Goal: Transaction & Acquisition: Purchase product/service

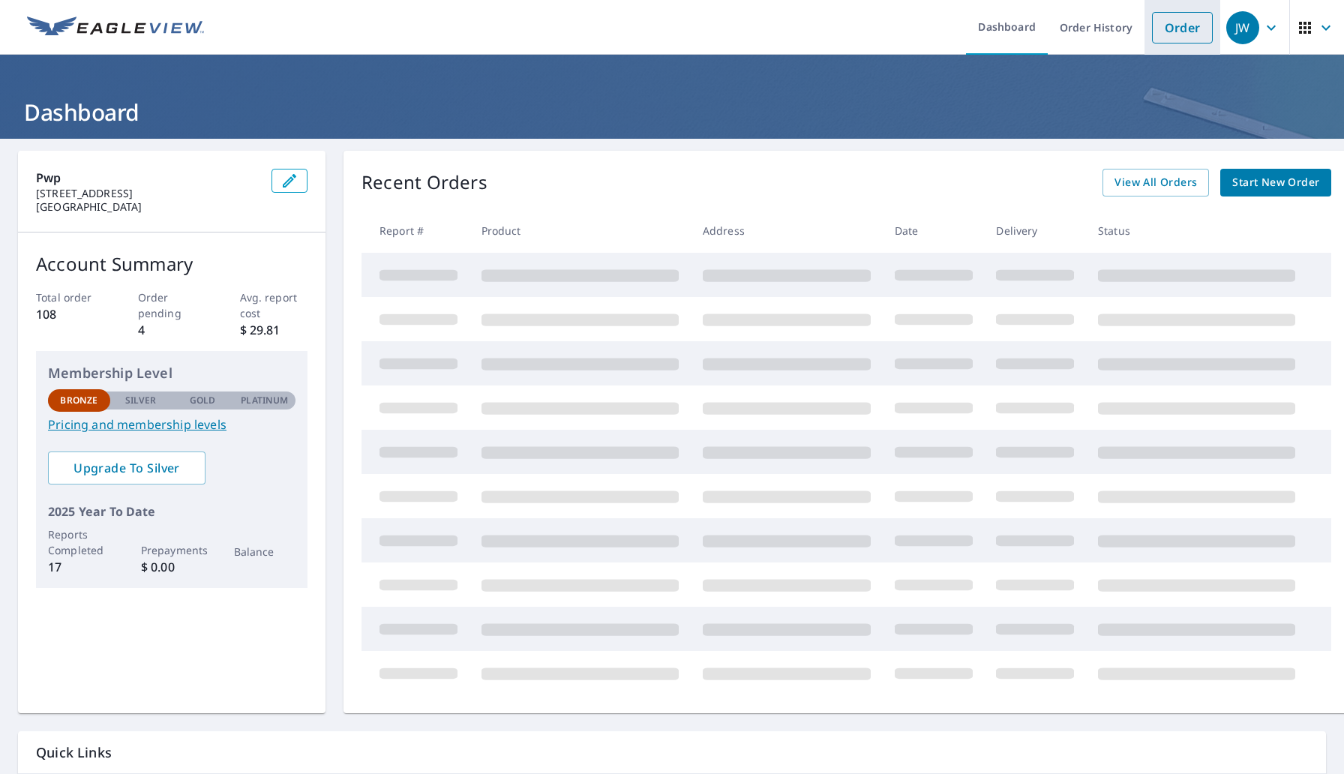
click at [1186, 39] on link "Order" at bounding box center [1182, 27] width 61 height 31
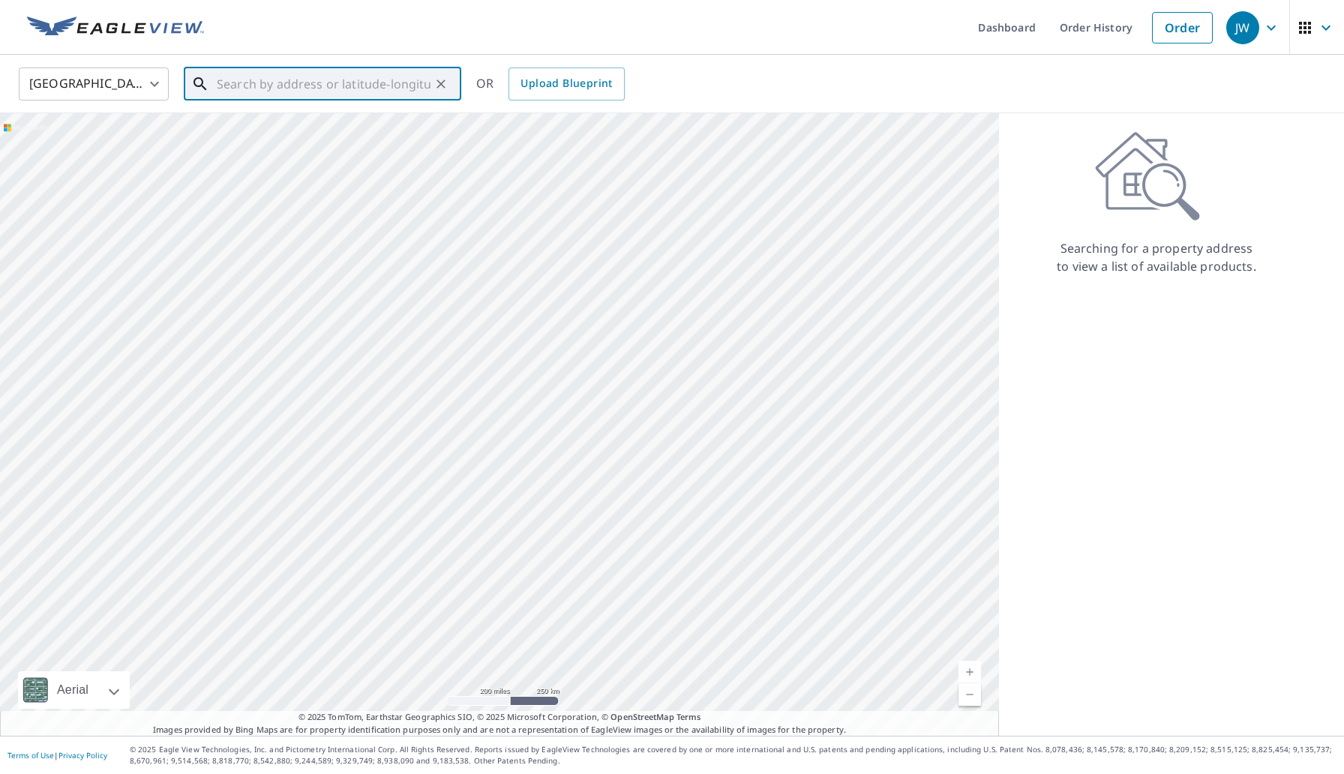
click at [325, 97] on input "text" at bounding box center [324, 84] width 214 height 42
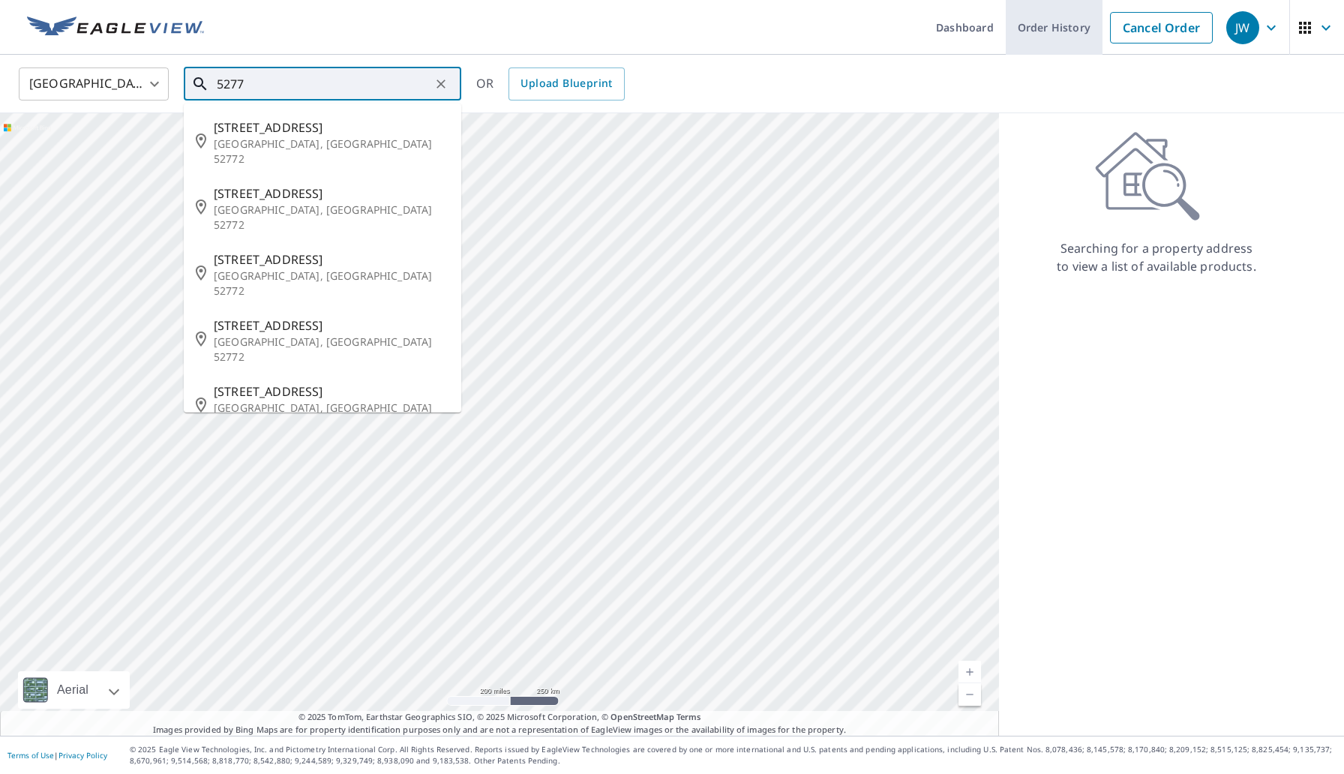
type input "5277"
click at [1046, 37] on link "Order History" at bounding box center [1054, 27] width 97 height 55
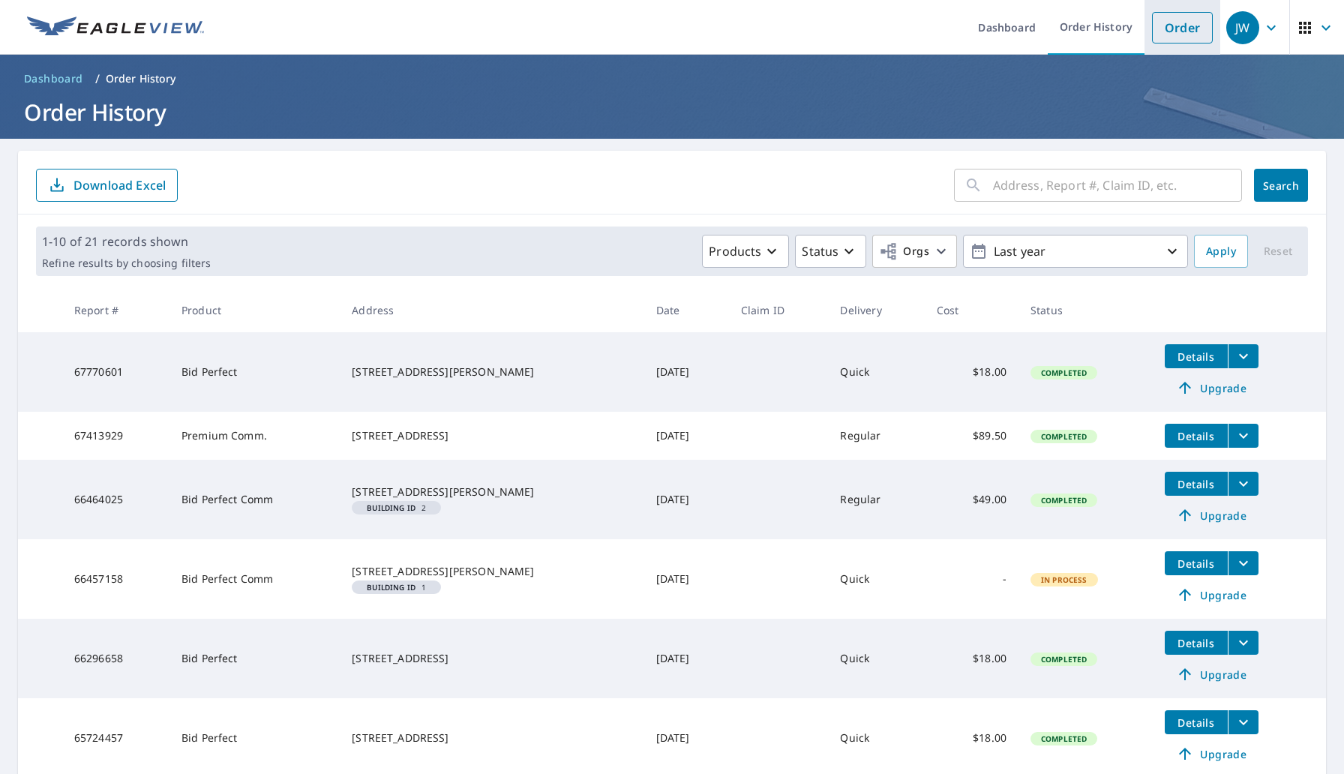
click at [1180, 29] on link "Order" at bounding box center [1182, 27] width 61 height 31
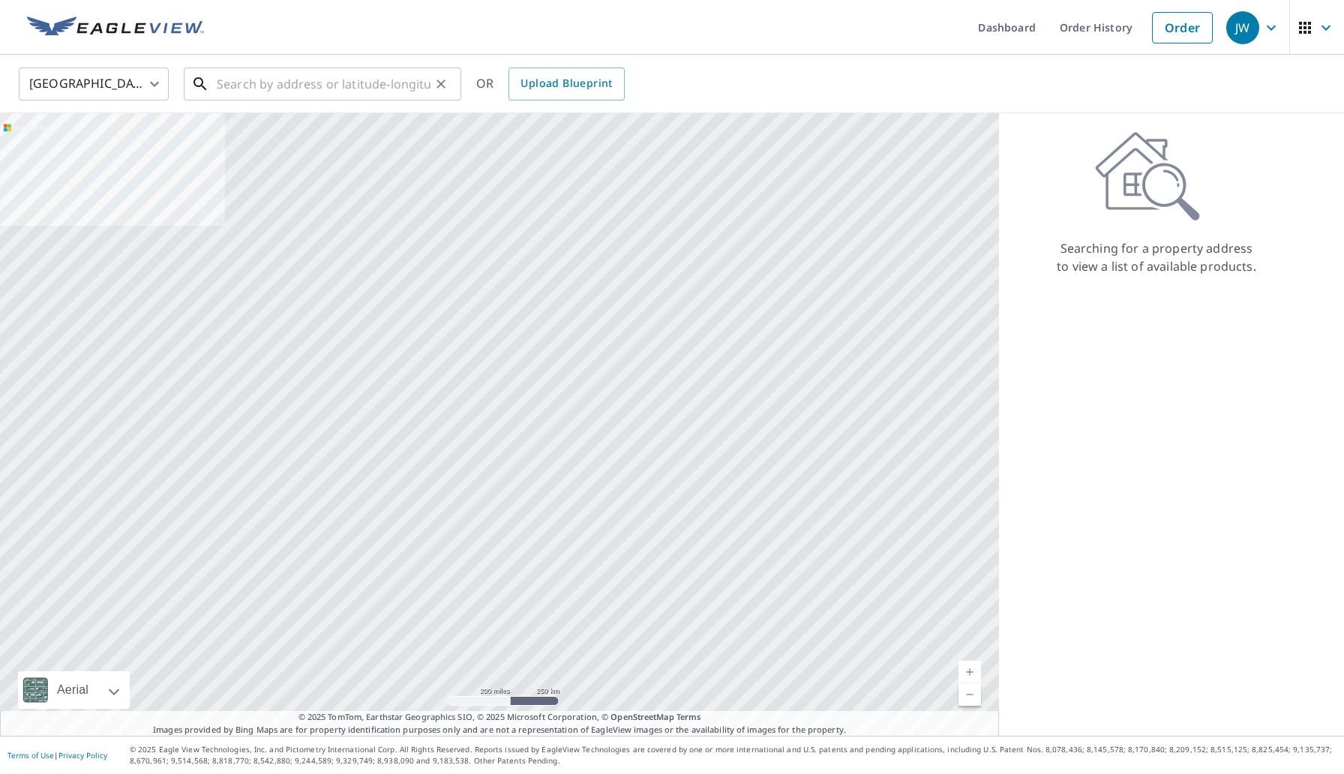
click at [365, 100] on div "​" at bounding box center [322, 83] width 277 height 33
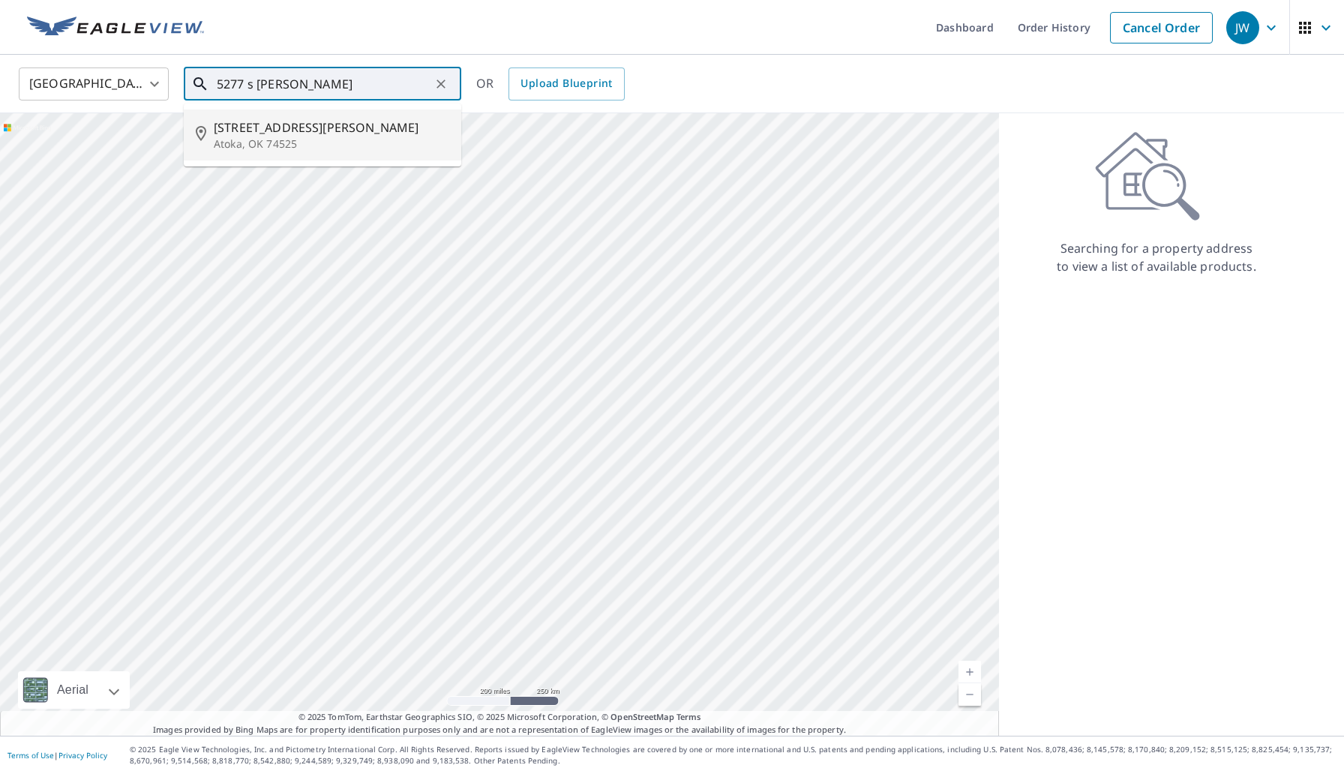
click at [353, 133] on span "[STREET_ADDRESS][PERSON_NAME]" at bounding box center [331, 127] width 235 height 18
type input "[STREET_ADDRESS][PERSON_NAME]"
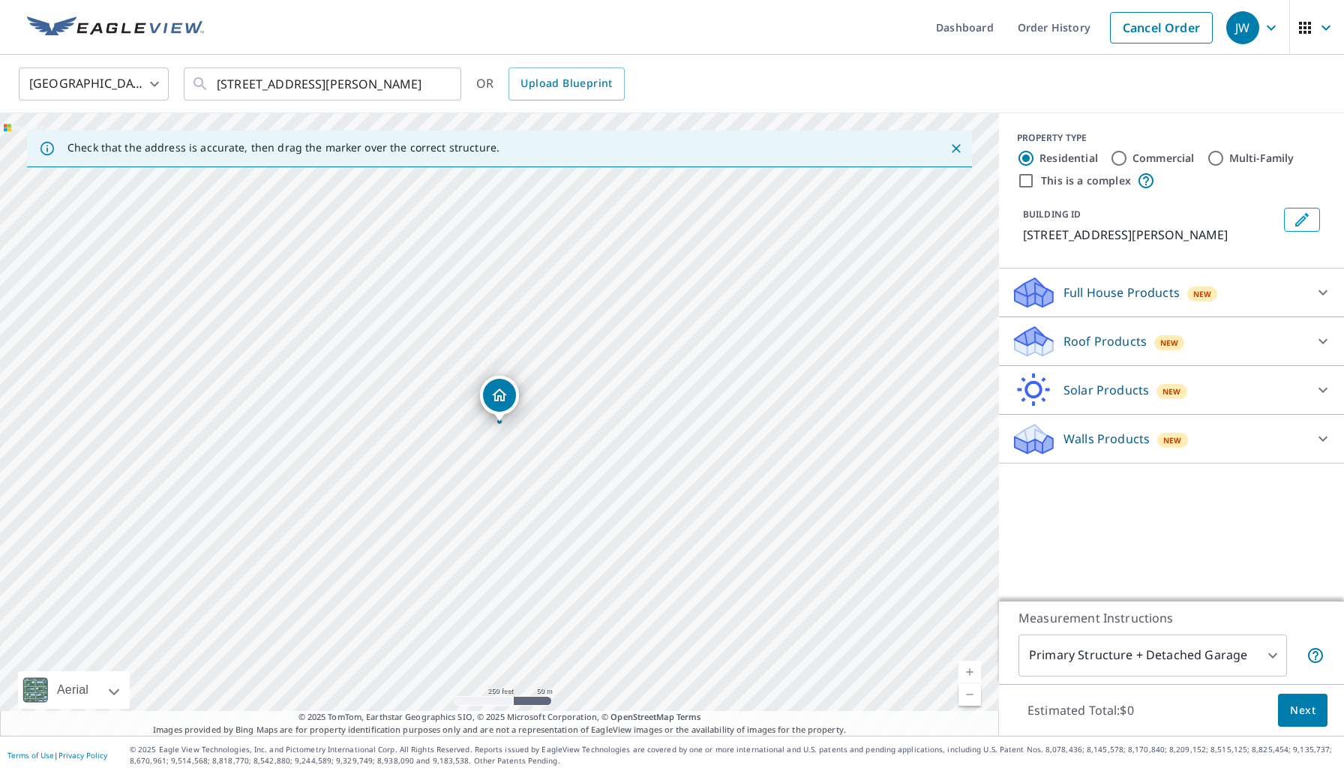
click at [969, 662] on link "Current Level 17, Zoom In" at bounding box center [969, 672] width 22 height 22
click at [969, 662] on link "Current Level 18, Zoom In" at bounding box center [969, 672] width 22 height 22
drag, startPoint x: 756, startPoint y: 562, endPoint x: 719, endPoint y: 490, distance: 80.8
click at [719, 490] on div "[STREET_ADDRESS][PERSON_NAME]" at bounding box center [499, 424] width 999 height 622
click at [1122, 341] on p "Roof Products" at bounding box center [1104, 341] width 83 height 18
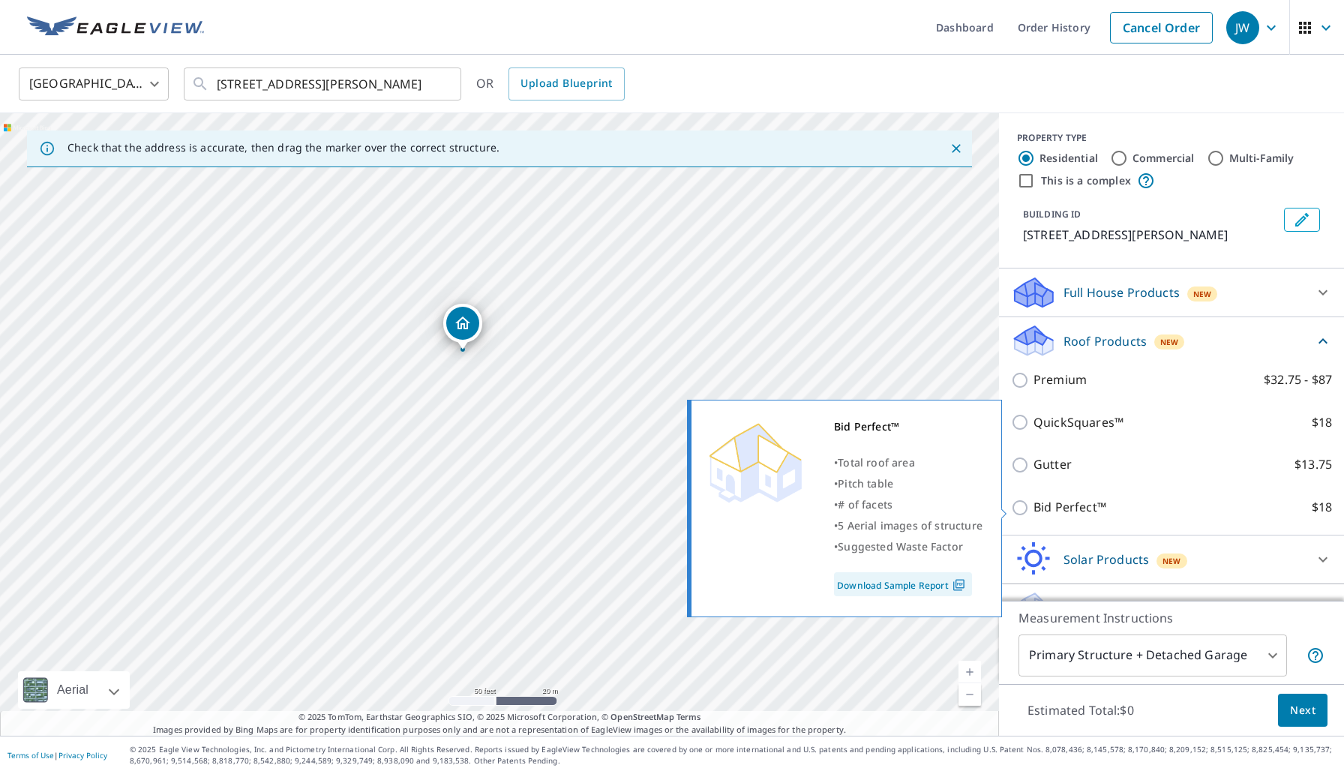
click at [1059, 516] on p "Bid Perfect™" at bounding box center [1069, 507] width 73 height 19
click at [1033, 516] on input "Bid Perfect™ $18" at bounding box center [1022, 508] width 22 height 18
checkbox input "true"
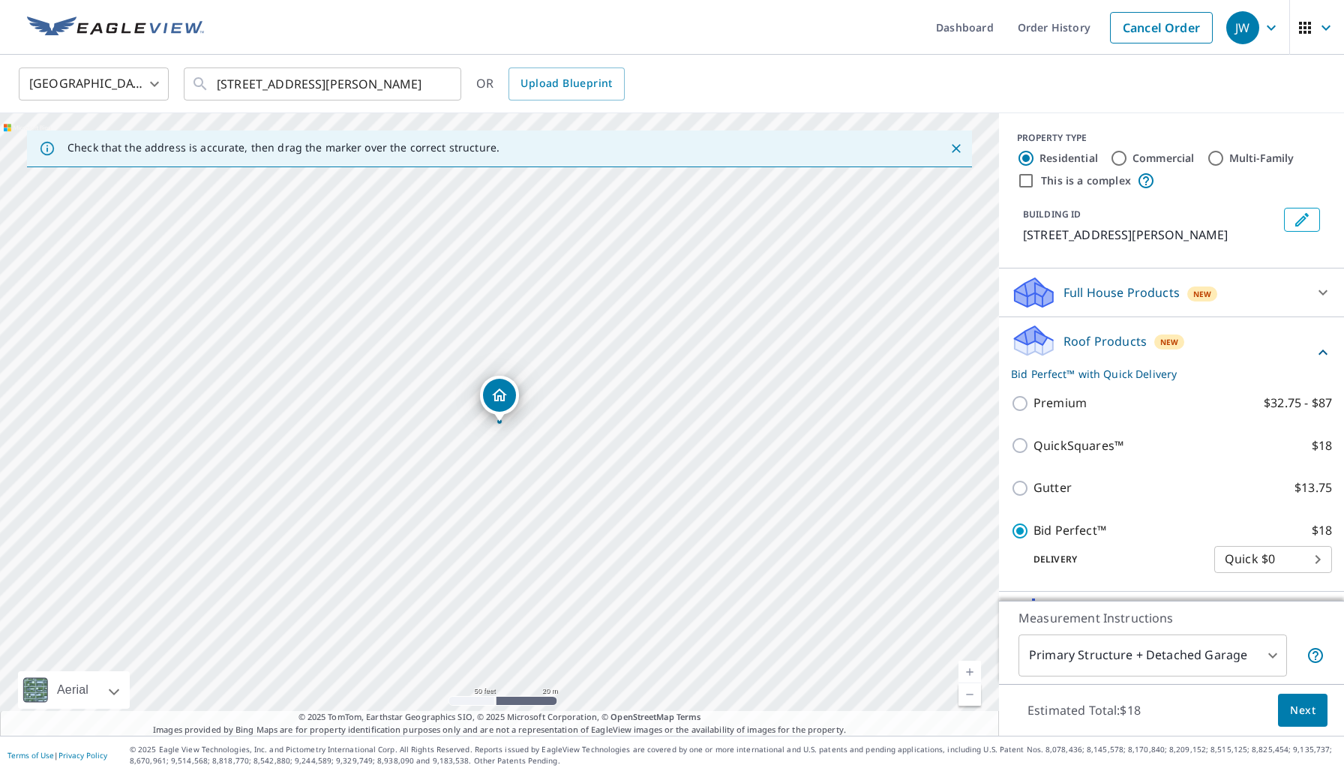
scroll to position [90, 0]
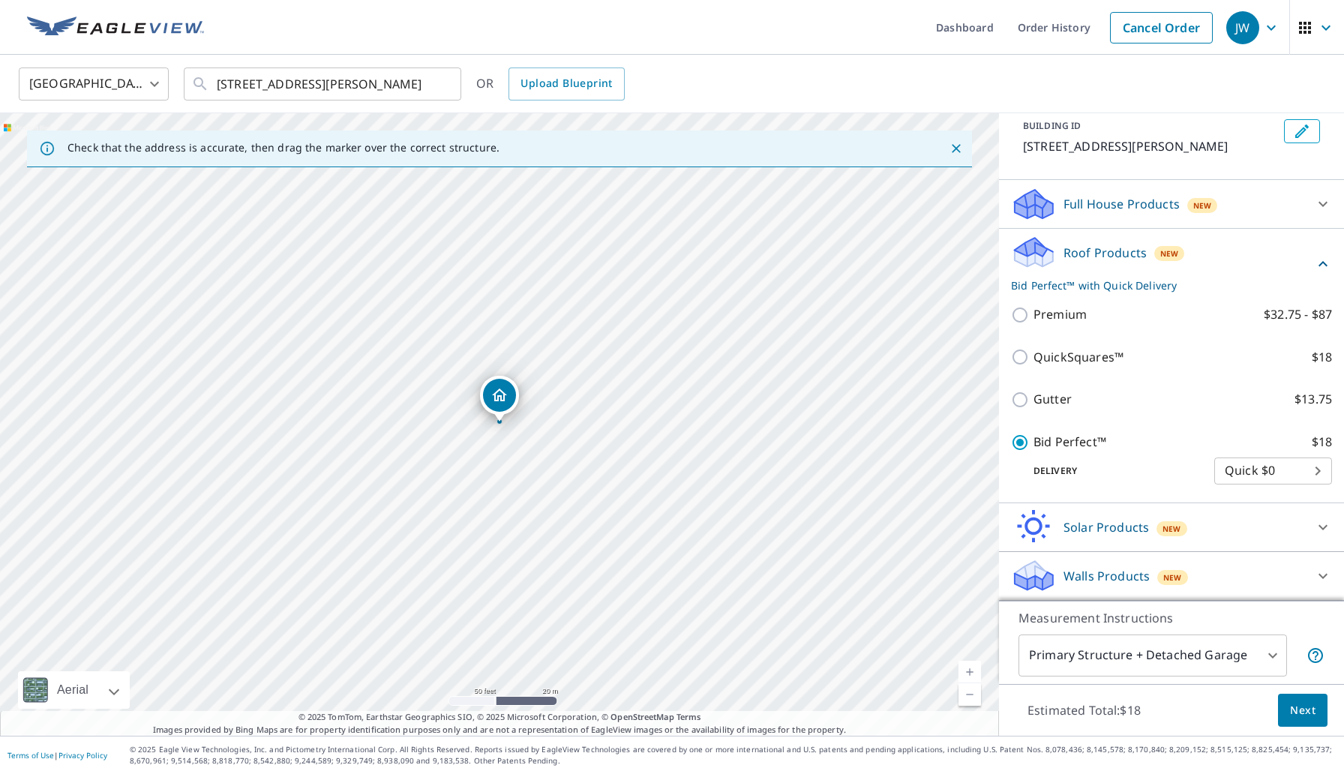
click at [1302, 713] on span "Next" at bounding box center [1302, 710] width 25 height 19
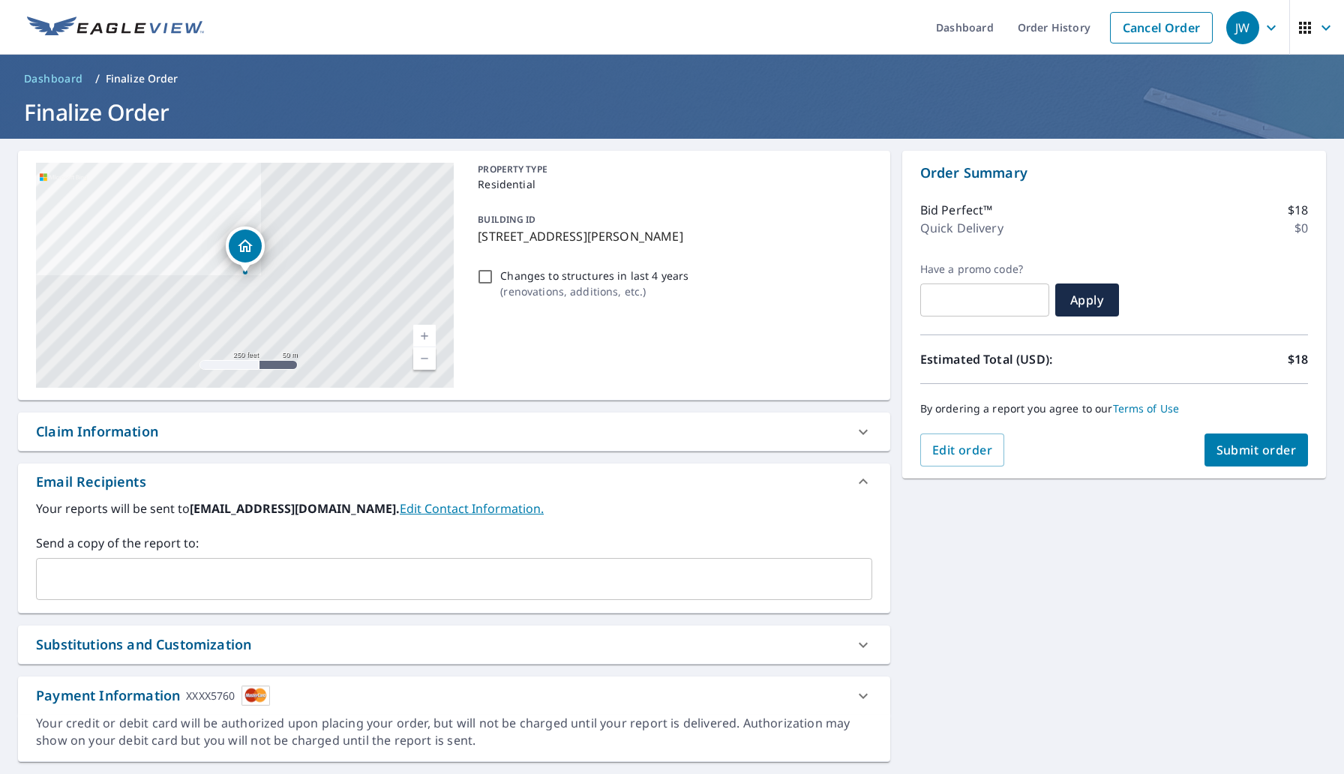
click at [298, 587] on input "text" at bounding box center [443, 579] width 800 height 28
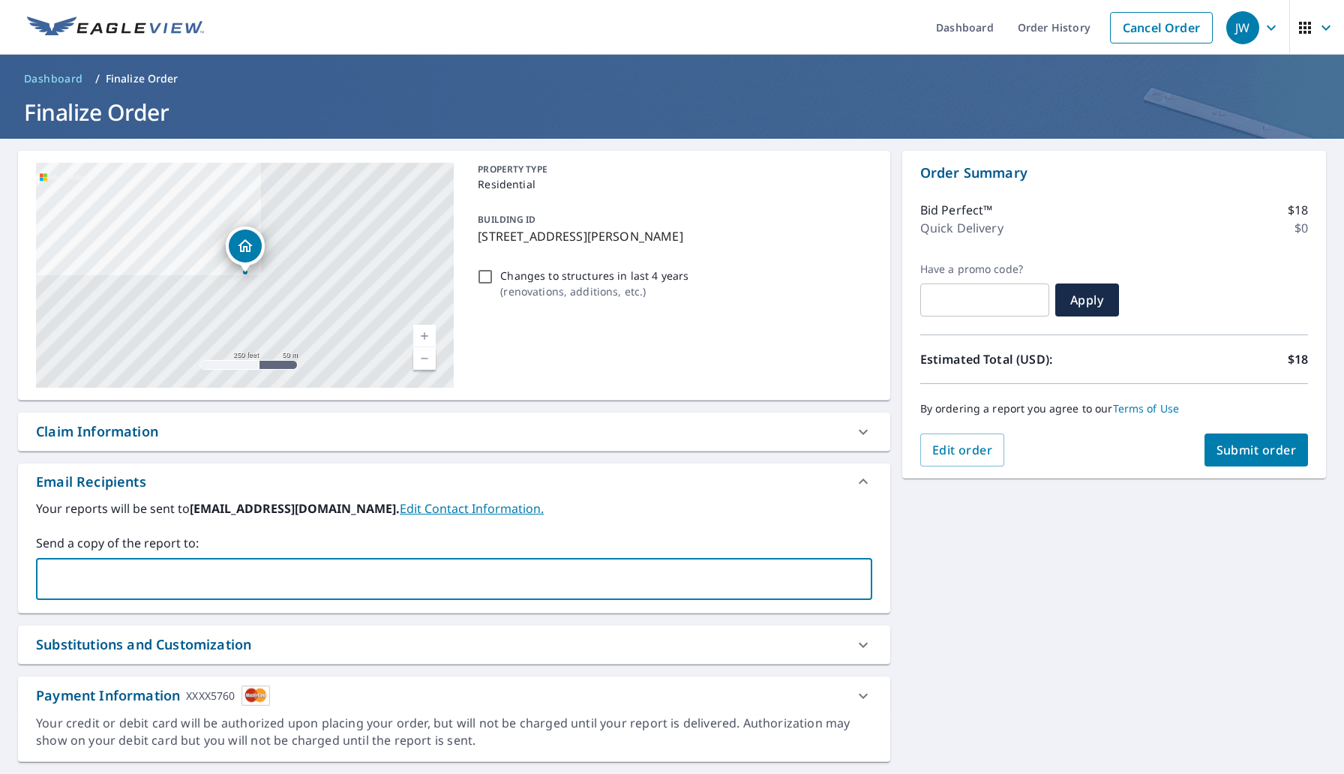
type input "[PERSON_NAME][EMAIL_ADDRESS][DOMAIN_NAME]"
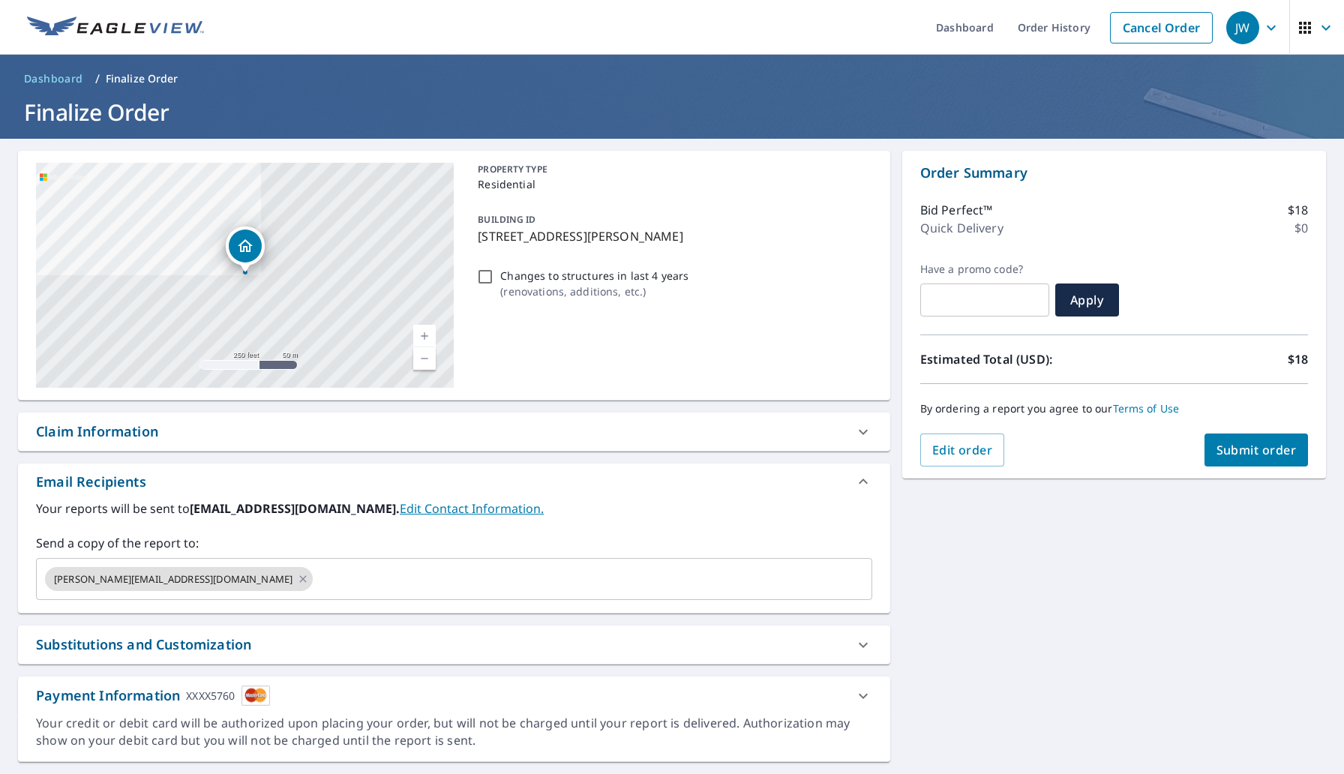
click at [665, 397] on div "[STREET_ADDRESS][PERSON_NAME] A standard road map Aerial A detailed look from a…" at bounding box center [454, 276] width 872 height 250
click at [1238, 445] on span "Submit order" at bounding box center [1256, 450] width 80 height 16
checkbox input "true"
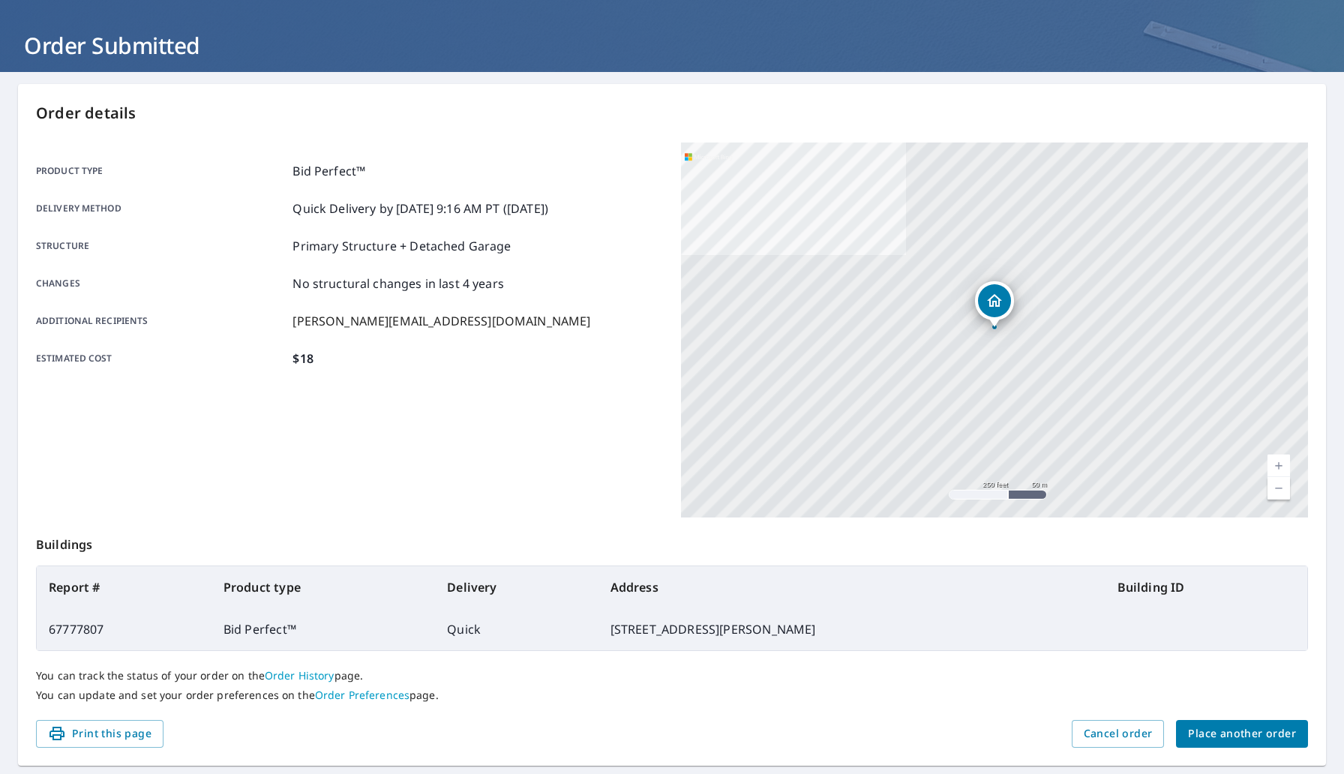
scroll to position [108, 0]
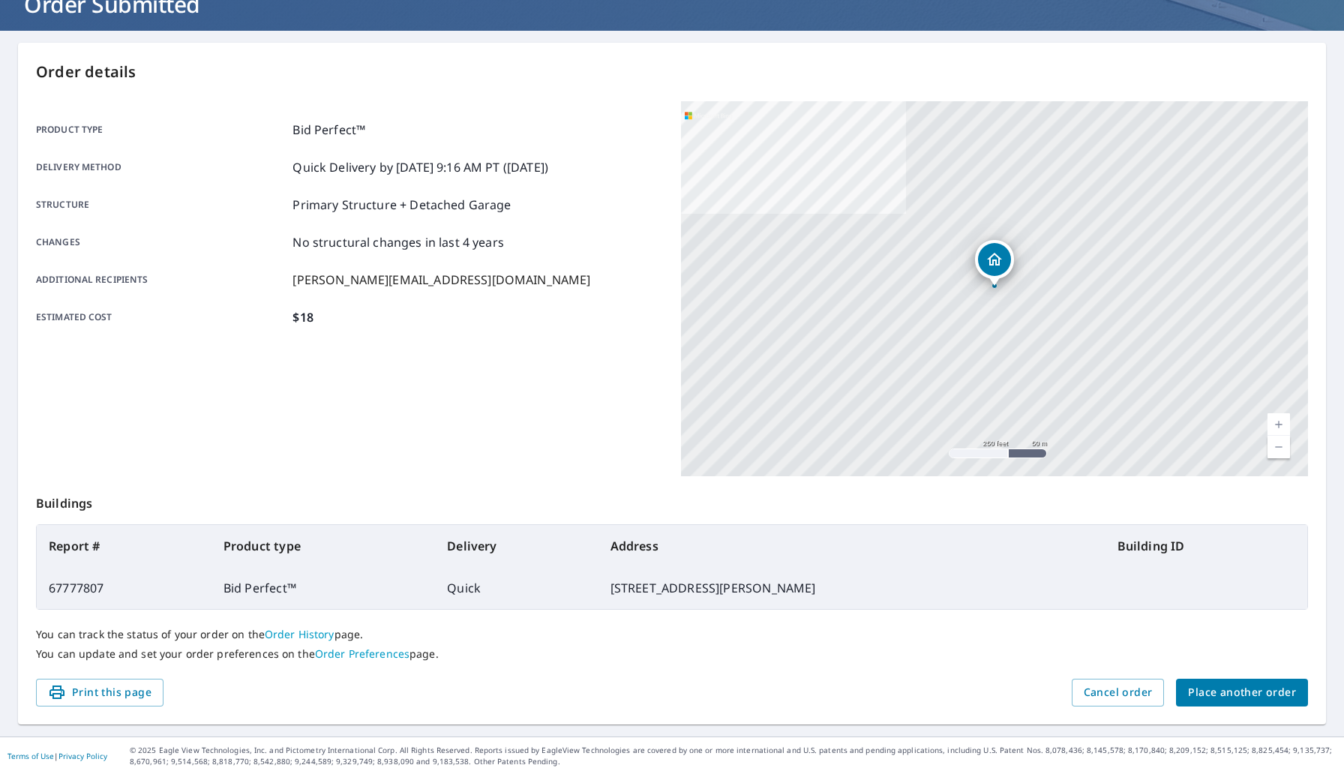
click at [1200, 687] on span "Place another order" at bounding box center [1242, 692] width 108 height 19
